Goal: Find specific page/section: Find specific page/section

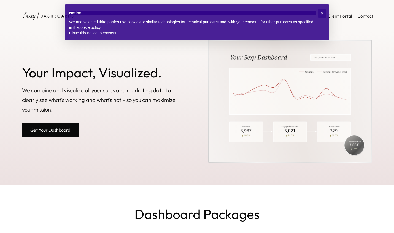
click at [329, 20] on div "× Notice We and selected third parties use cookies or similar technologies for …" at bounding box center [196, 22] width 273 height 45
click at [320, 14] on button "×" at bounding box center [321, 13] width 9 height 9
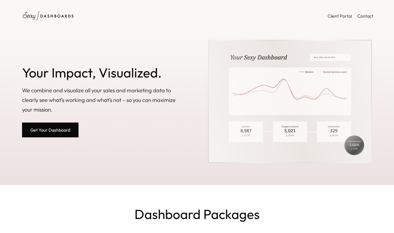
click at [334, 17] on span "Client Portal" at bounding box center [339, 16] width 24 height 6
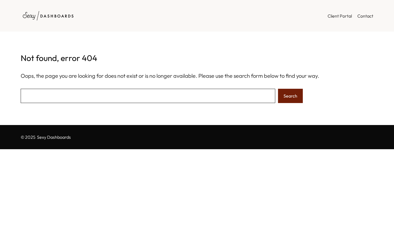
click at [333, 17] on span "Client Portal" at bounding box center [339, 16] width 24 height 6
